Goal: Information Seeking & Learning: Find specific fact

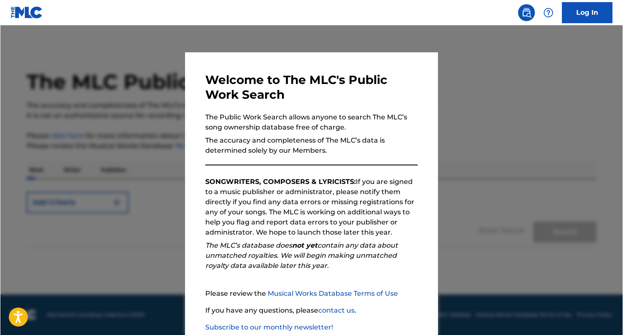
scroll to position [51, 0]
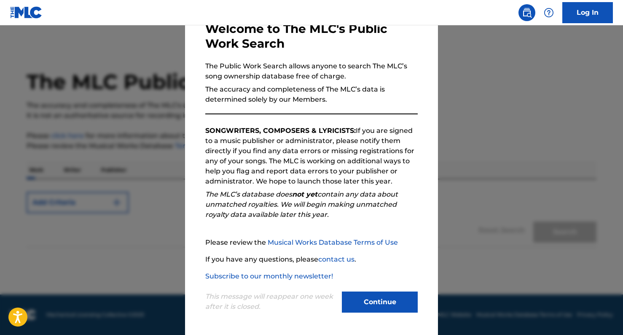
click at [376, 305] on button "Continue" at bounding box center [380, 301] width 76 height 21
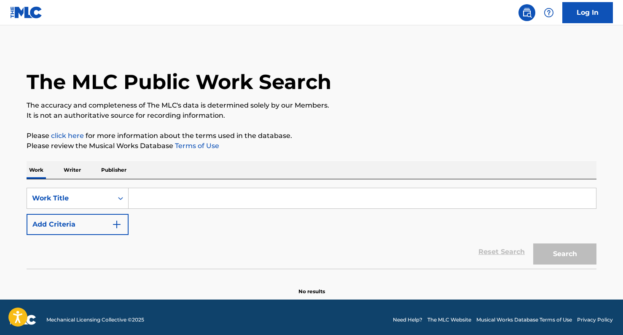
click at [153, 200] on input "Search Form" at bounding box center [362, 198] width 467 height 20
type input "a"
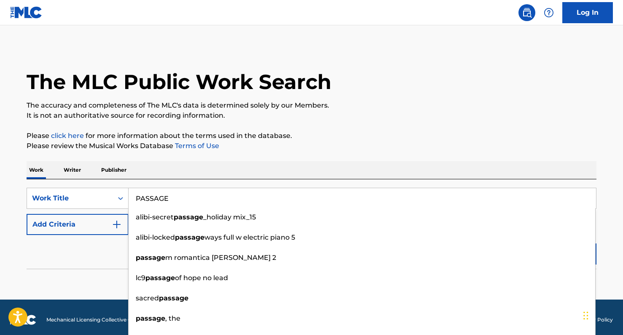
type input "PASSAGE"
click at [57, 226] on button "Add Criteria" at bounding box center [78, 224] width 102 height 21
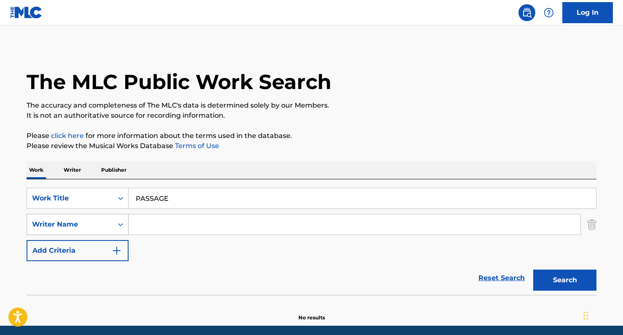
click at [73, 226] on div "Writer Name" at bounding box center [70, 224] width 86 height 16
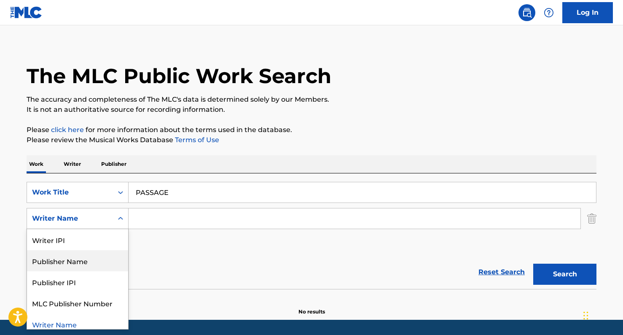
scroll to position [5, 0]
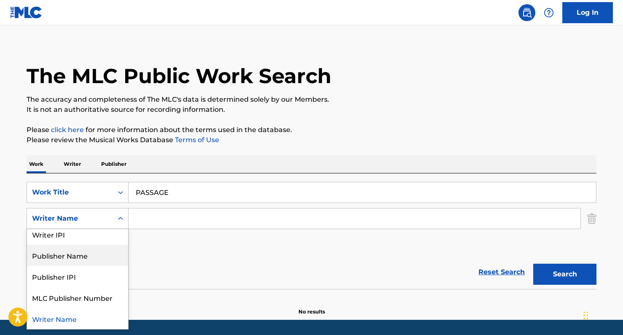
click at [309, 266] on div "Reset Search Search" at bounding box center [312, 272] width 570 height 34
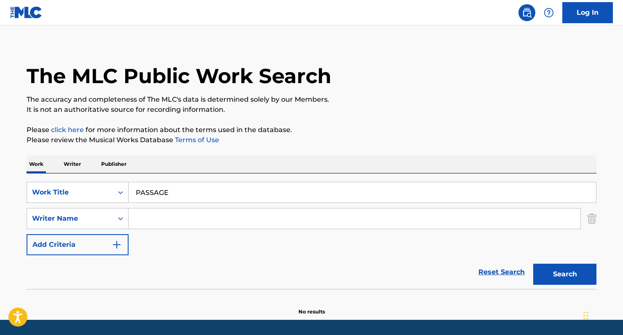
click at [463, 271] on button "Search" at bounding box center [564, 273] width 63 height 21
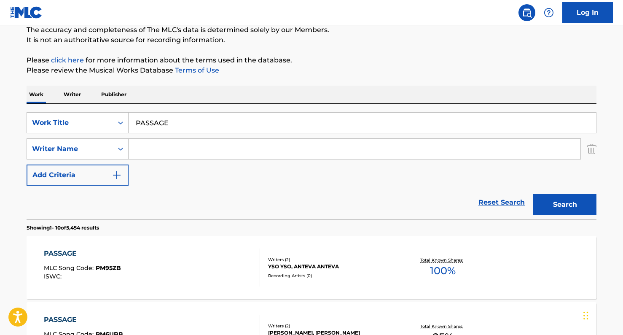
scroll to position [0, 0]
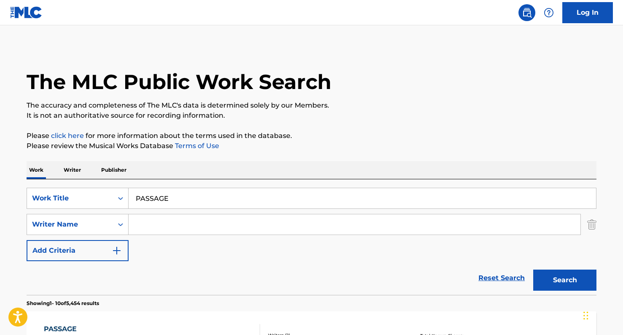
click at [145, 226] on input "Search Form" at bounding box center [355, 224] width 452 height 20
type input "K"
click at [463, 269] on button "Search" at bounding box center [564, 279] width 63 height 21
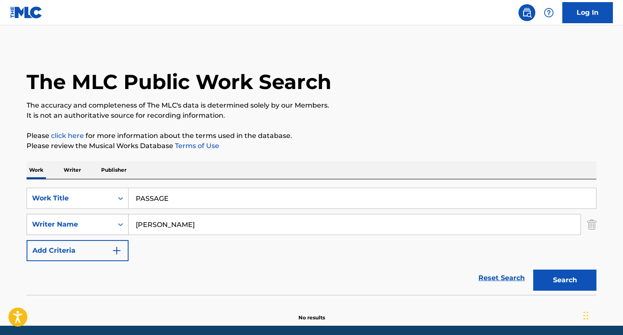
drag, startPoint x: 136, startPoint y: 229, endPoint x: 73, endPoint y: 229, distance: 62.4
click at [78, 229] on div "SearchWithCriteriaf35a0f7a-b119-4005-b537-b96cd5850c6e Writer Name [PERSON_NAME]" at bounding box center [312, 224] width 570 height 21
click at [463, 269] on button "Search" at bounding box center [564, 279] width 63 height 21
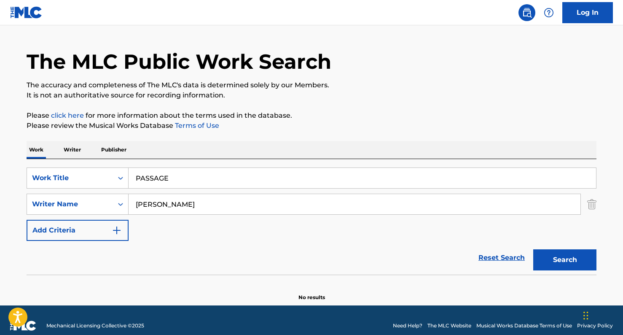
scroll to position [31, 0]
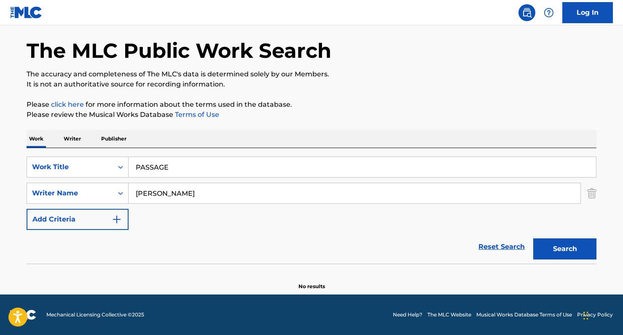
click at [139, 196] on input "[PERSON_NAME]" at bounding box center [355, 193] width 452 height 20
type input "[PERSON_NAME]"
click at [463, 238] on button "Search" at bounding box center [564, 248] width 63 height 21
click at [101, 191] on div "Writer Name" at bounding box center [70, 193] width 76 height 10
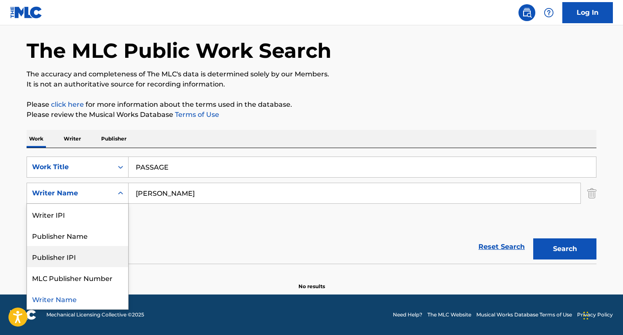
click at [212, 239] on div "Reset Search Search" at bounding box center [312, 247] width 570 height 34
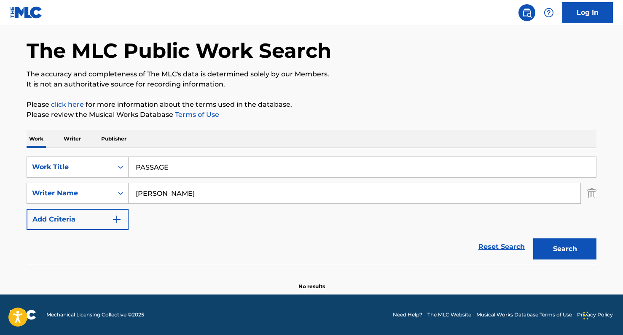
click at [463, 77] on p "The accuracy and completeness of The MLC's data is determined solely by our Mem…" at bounding box center [312, 74] width 570 height 10
